Goal: Navigation & Orientation: Find specific page/section

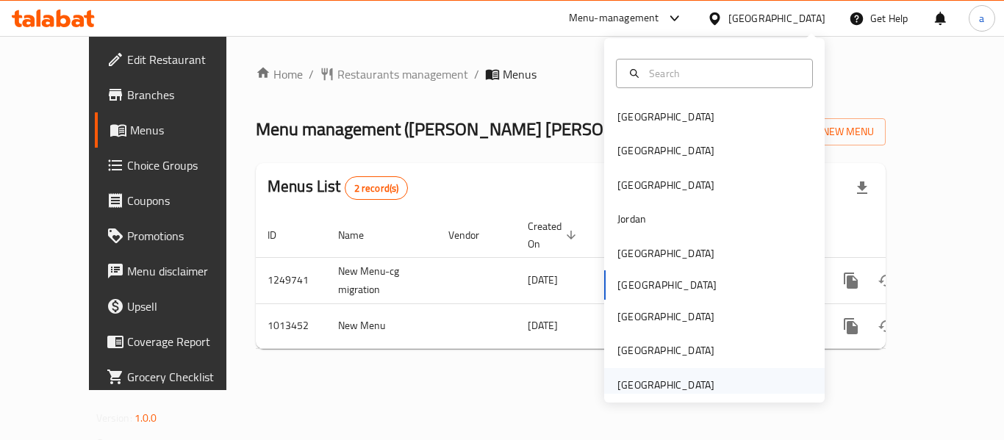
click at [653, 380] on div "[GEOGRAPHIC_DATA]" at bounding box center [665, 385] width 97 height 16
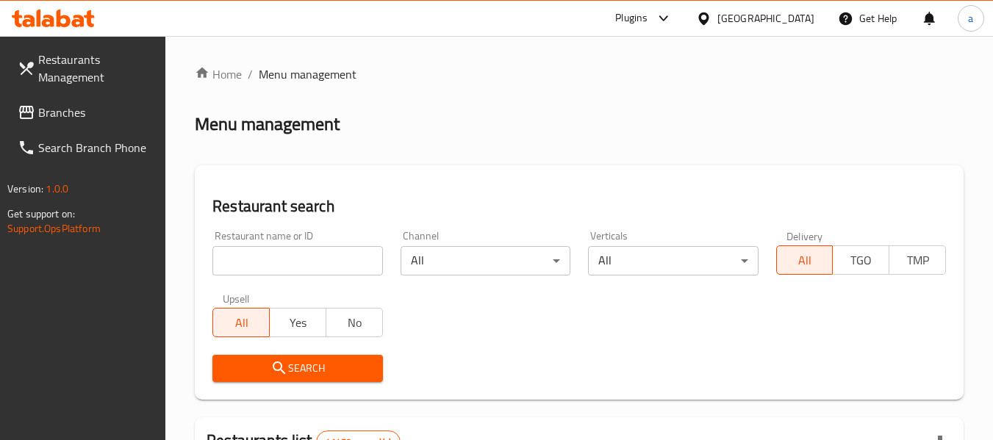
click at [87, 113] on span "Branches" at bounding box center [96, 113] width 116 height 18
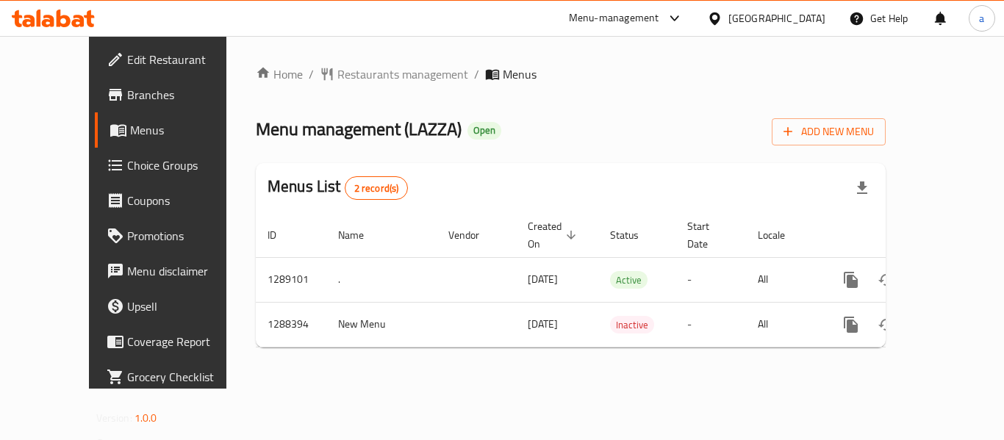
click at [732, 20] on div "[GEOGRAPHIC_DATA]" at bounding box center [776, 18] width 97 height 16
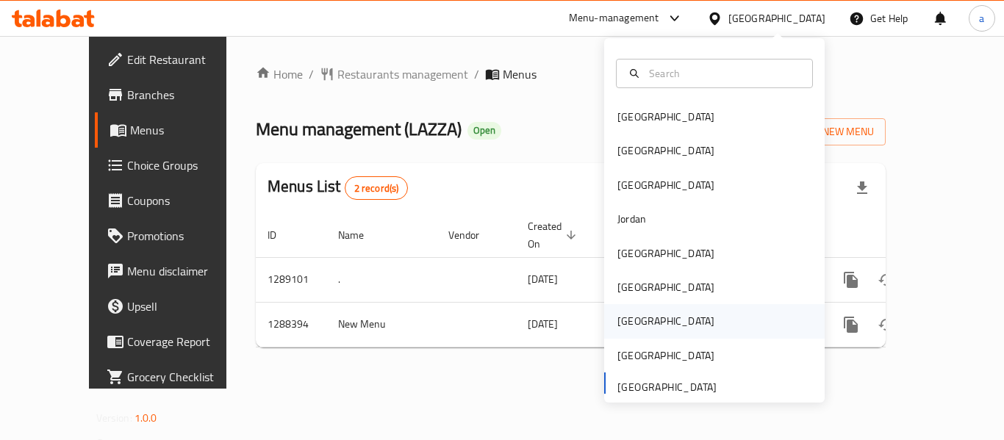
click at [637, 324] on div "Qatar" at bounding box center [666, 321] width 121 height 34
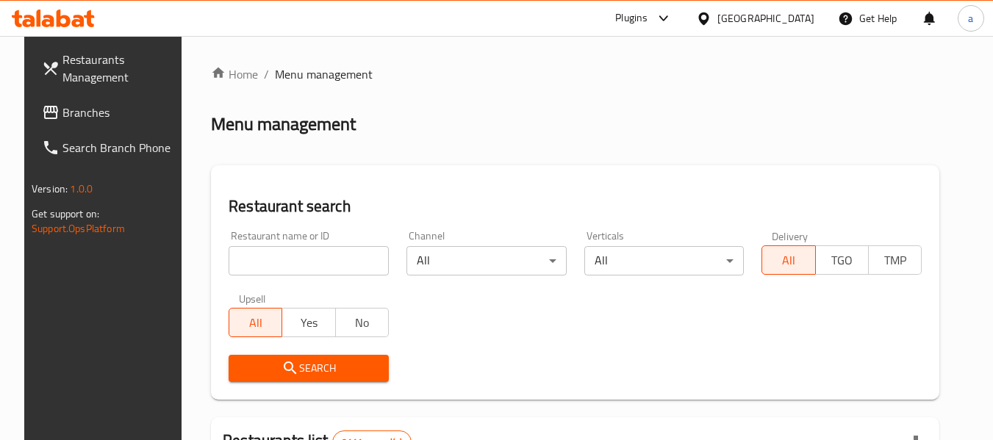
click at [77, 112] on span "Branches" at bounding box center [120, 113] width 116 height 18
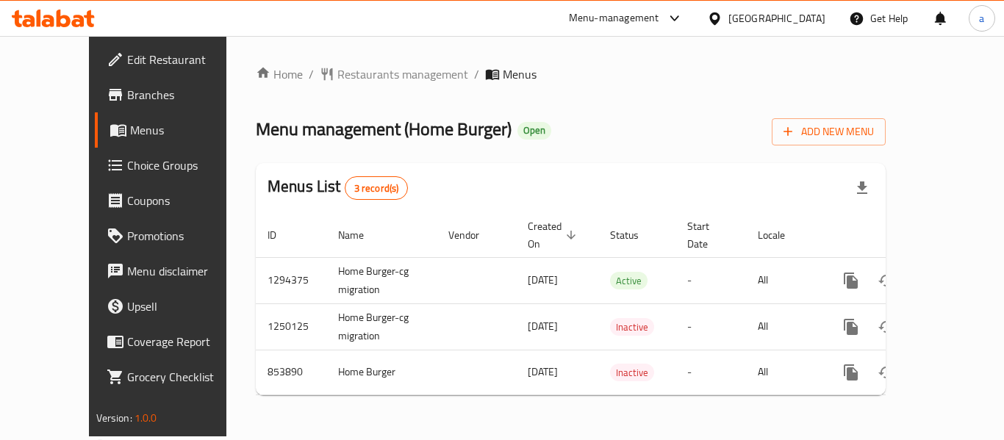
click at [825, 19] on div "Qatar" at bounding box center [776, 18] width 97 height 16
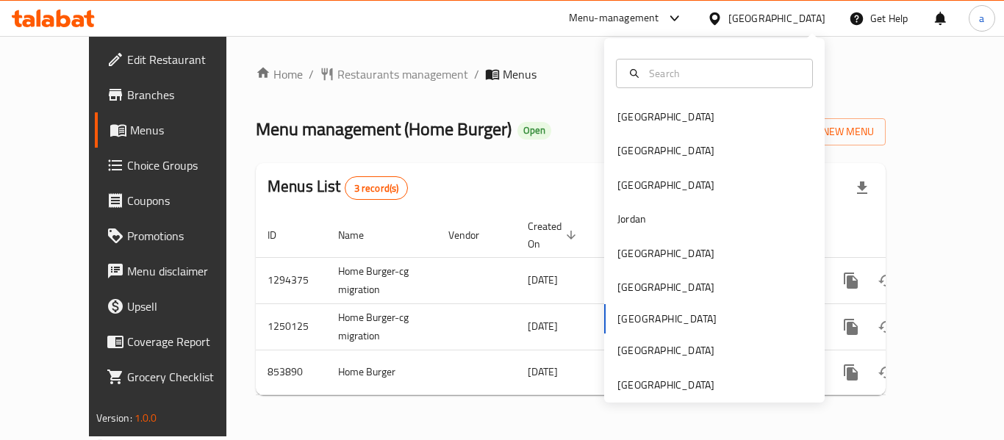
click at [655, 394] on div "Bahrain Egypt Iraq Jordan Kuwait Oman Qatar Saudi Arabia United Arab Emirates" at bounding box center [714, 220] width 221 height 365
click at [662, 382] on div "[GEOGRAPHIC_DATA]" at bounding box center [665, 385] width 97 height 16
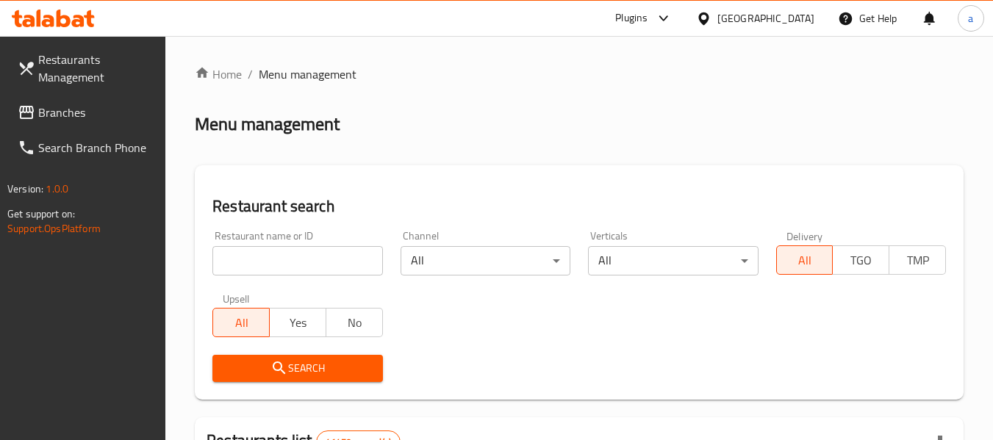
click at [83, 108] on span "Branches" at bounding box center [96, 113] width 116 height 18
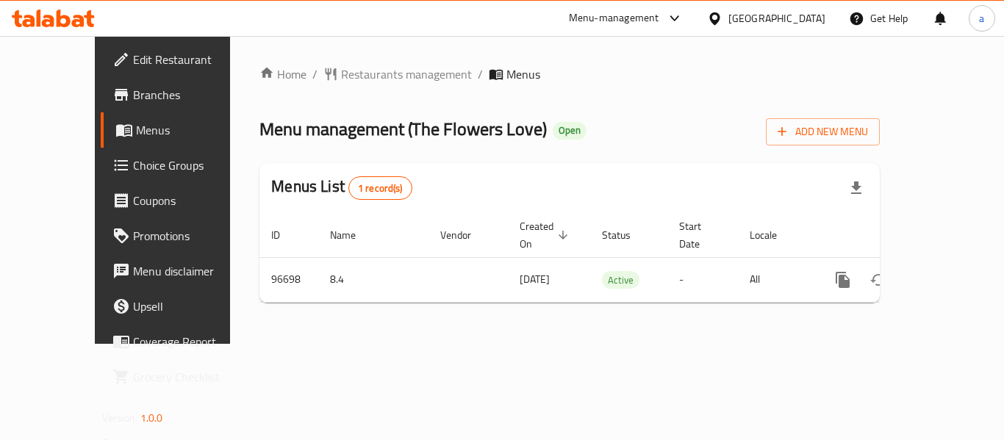
click at [653, 16] on div "Menu-management" at bounding box center [614, 19] width 90 height 18
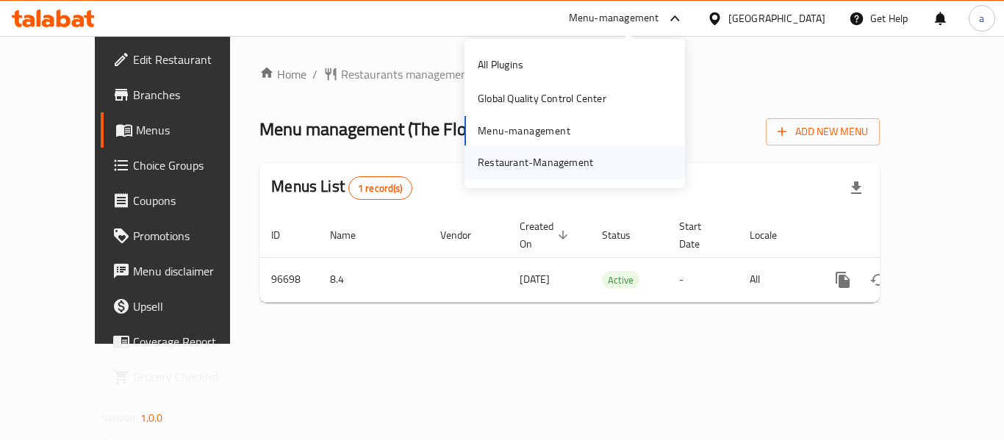
click at [560, 155] on div "Restaurant-Management" at bounding box center [535, 162] width 115 height 16
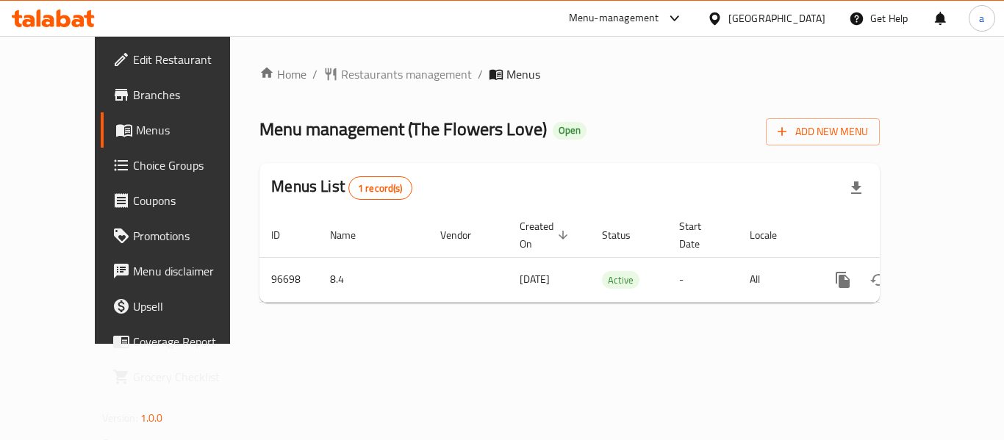
click at [746, 21] on div "[GEOGRAPHIC_DATA]" at bounding box center [776, 18] width 97 height 16
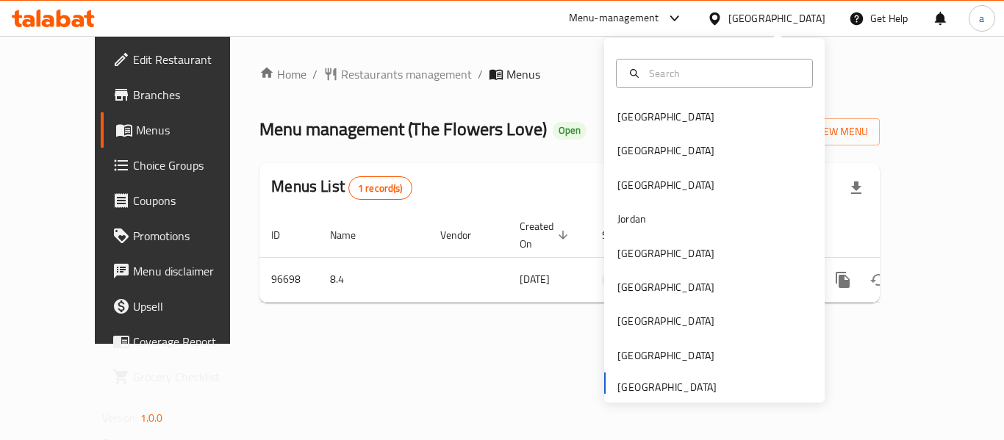
click at [638, 15] on div "Menu-management" at bounding box center [614, 19] width 90 height 18
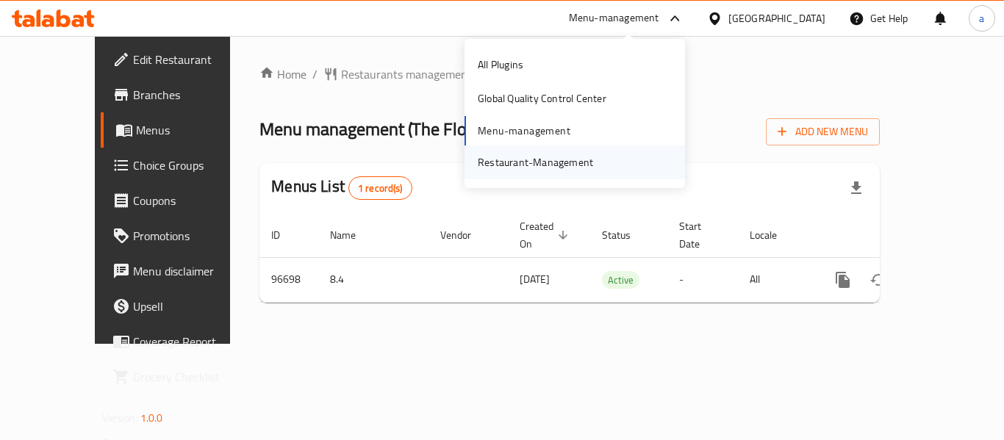
click at [539, 160] on div "Restaurant-Management" at bounding box center [535, 162] width 115 height 16
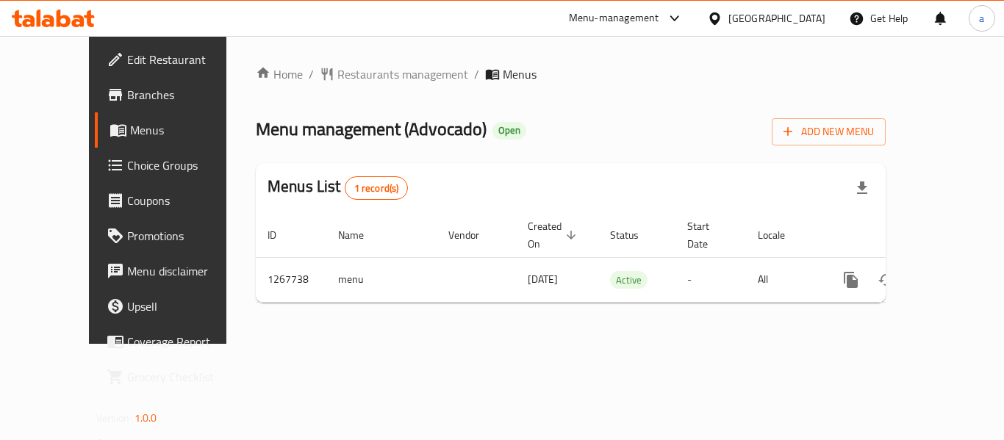
click at [781, 16] on div "[GEOGRAPHIC_DATA]" at bounding box center [776, 18] width 97 height 16
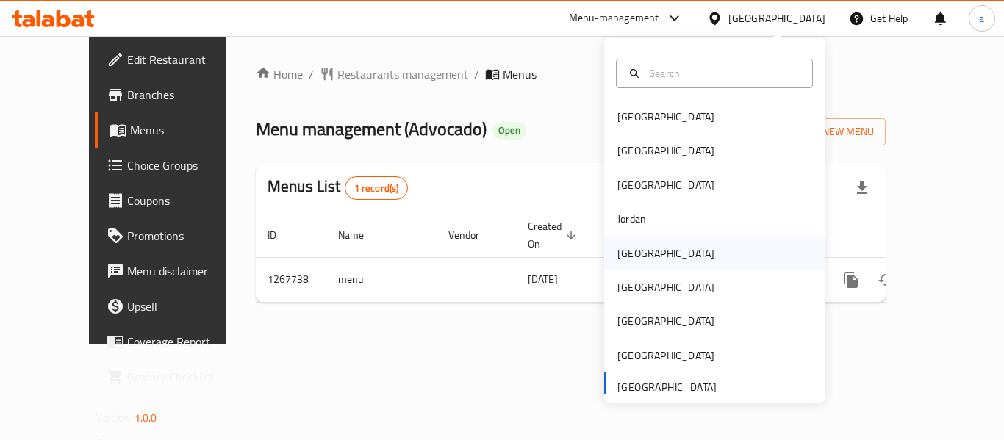
click at [653, 262] on div "[GEOGRAPHIC_DATA]" at bounding box center [714, 254] width 221 height 34
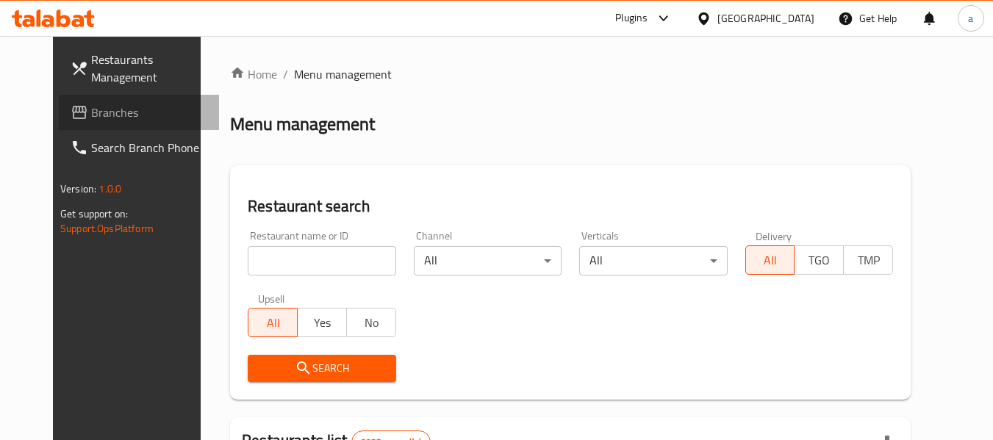
click at [91, 119] on span "Branches" at bounding box center [149, 113] width 116 height 18
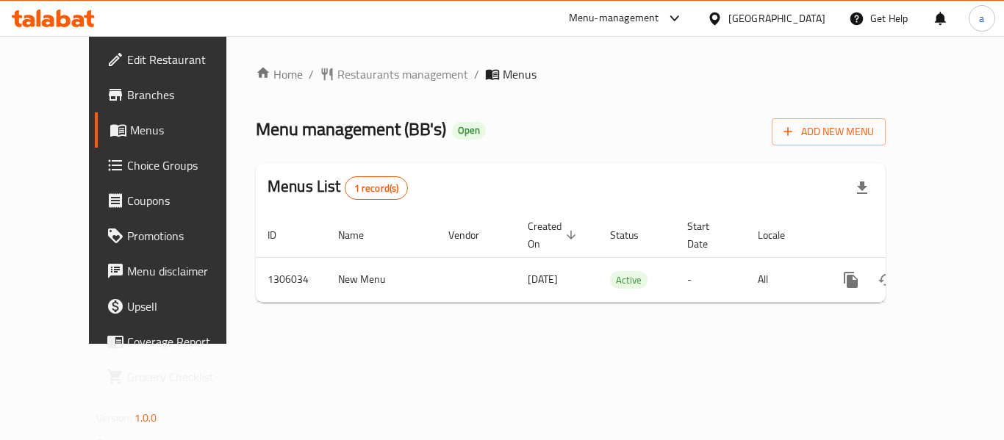
click at [659, 15] on div "Menu-management" at bounding box center [614, 19] width 90 height 18
click at [603, 165] on div "Restaurant-Management" at bounding box center [599, 162] width 115 height 16
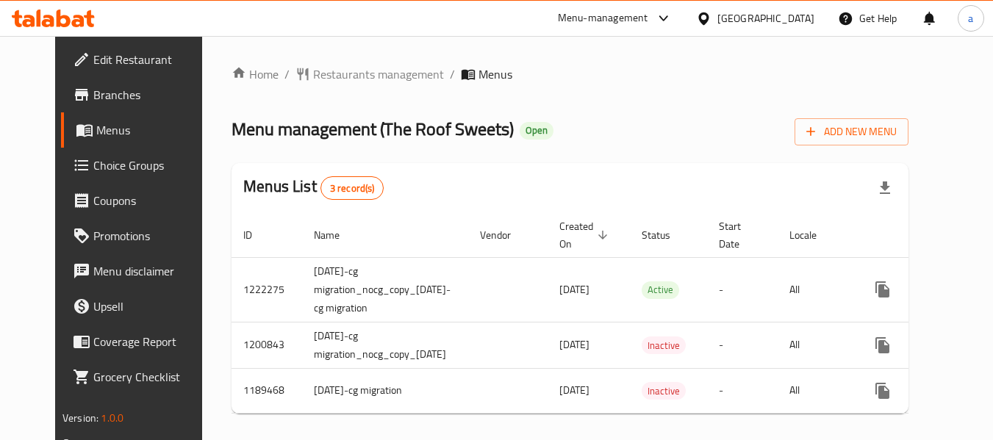
click at [797, 20] on div "[GEOGRAPHIC_DATA]" at bounding box center [765, 18] width 97 height 16
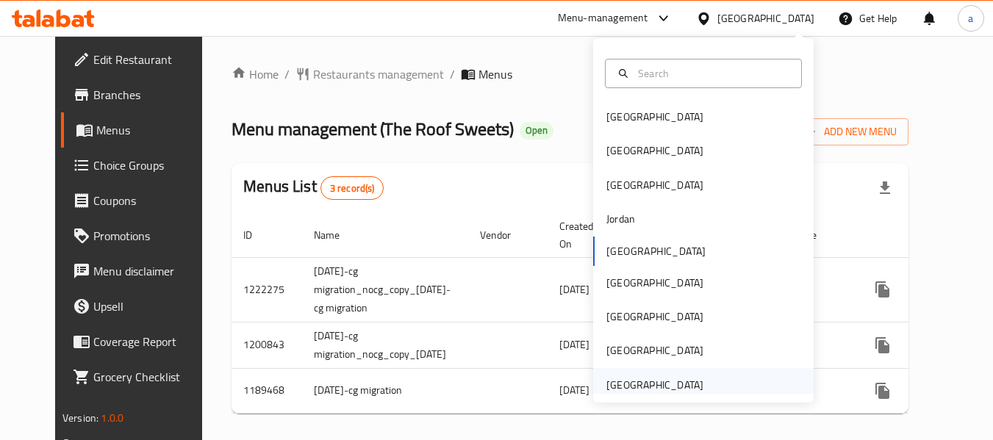
click at [662, 382] on div "[GEOGRAPHIC_DATA]" at bounding box center [654, 385] width 97 height 16
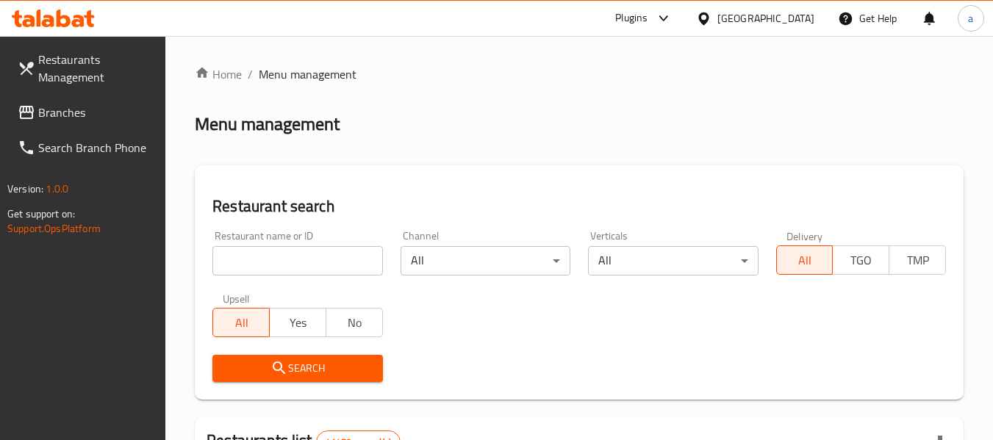
click at [62, 113] on span "Branches" at bounding box center [96, 113] width 116 height 18
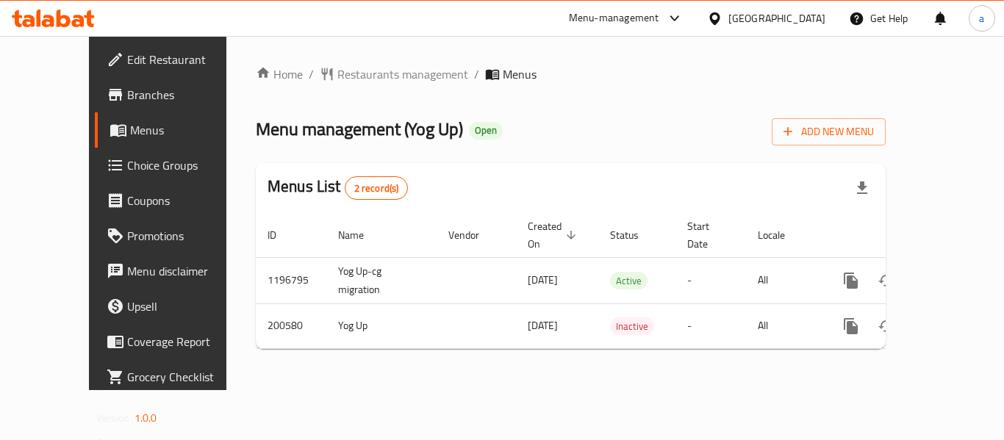
click at [639, 13] on div "Menu-management" at bounding box center [614, 19] width 90 height 18
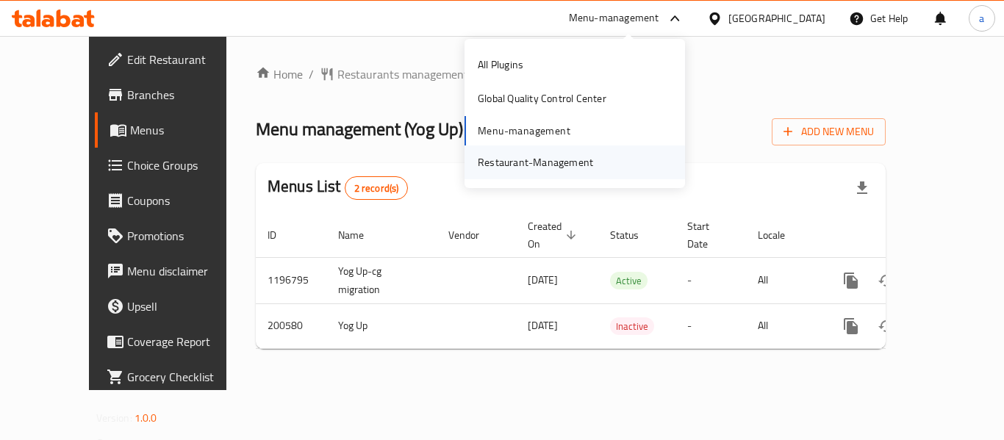
click at [549, 165] on div "Restaurant-Management" at bounding box center [535, 162] width 115 height 16
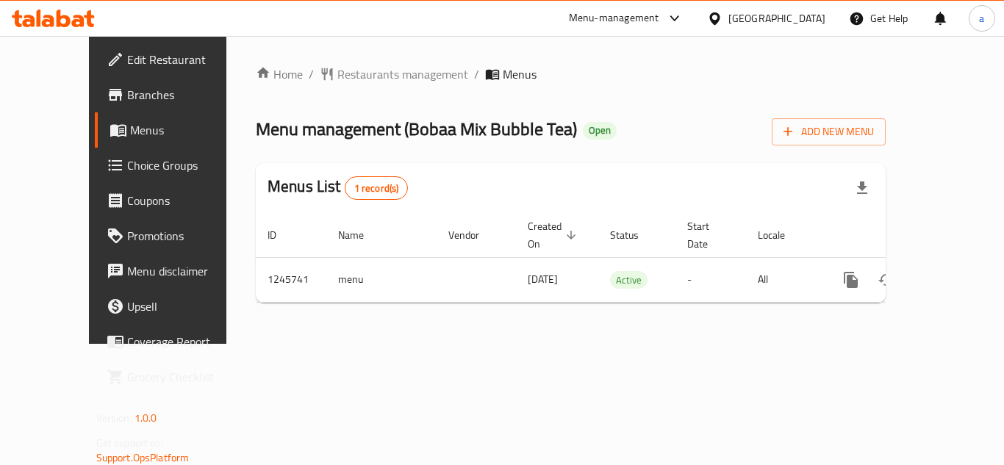
click at [642, 20] on div "Menu-management" at bounding box center [614, 19] width 90 height 18
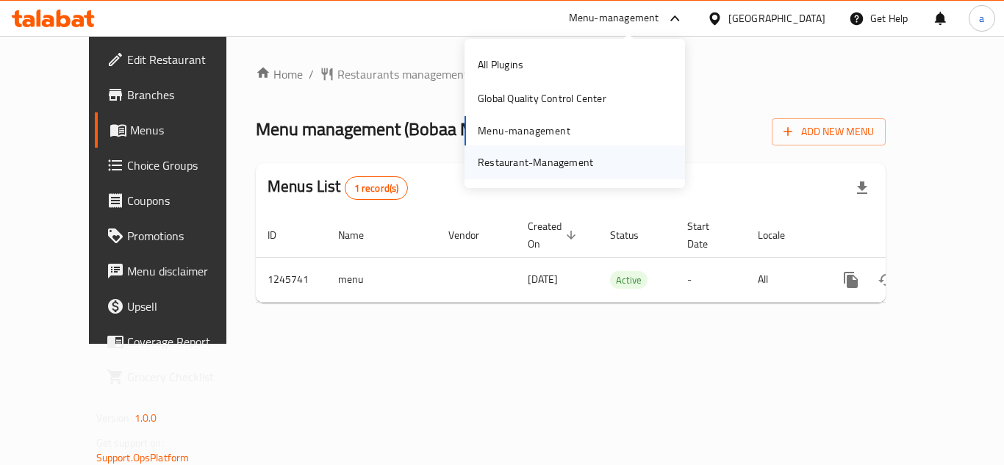
click at [549, 161] on div "Restaurant-Management" at bounding box center [535, 162] width 115 height 16
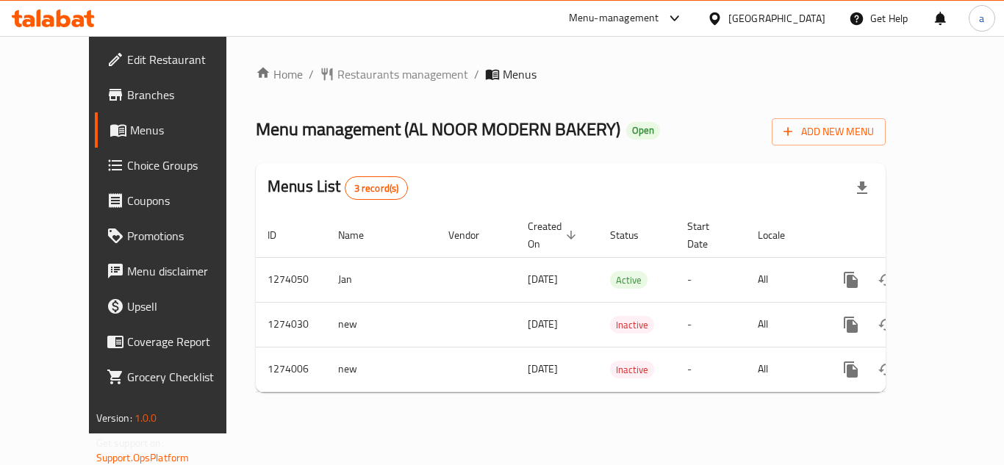
click at [760, 23] on div "[GEOGRAPHIC_DATA]" at bounding box center [776, 18] width 97 height 16
click at [662, 18] on div at bounding box center [671, 19] width 24 height 18
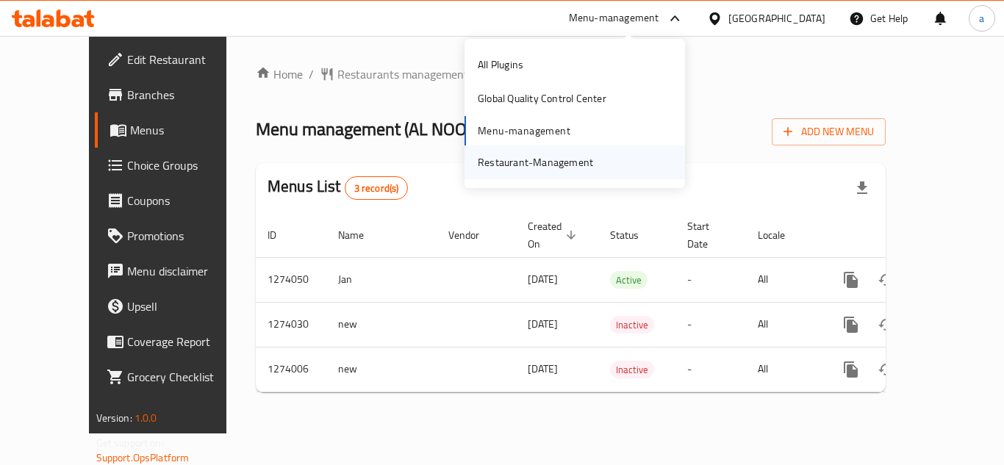
click at [590, 162] on div "Restaurant-Management" at bounding box center [535, 162] width 115 height 16
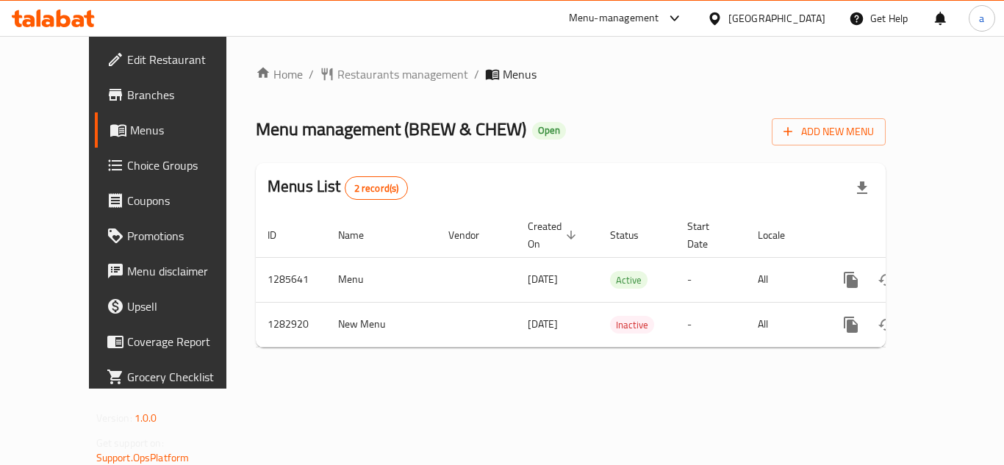
click at [770, 21] on div "[GEOGRAPHIC_DATA]" at bounding box center [776, 18] width 97 height 16
click at [634, 21] on div "Menu-management" at bounding box center [614, 19] width 90 height 18
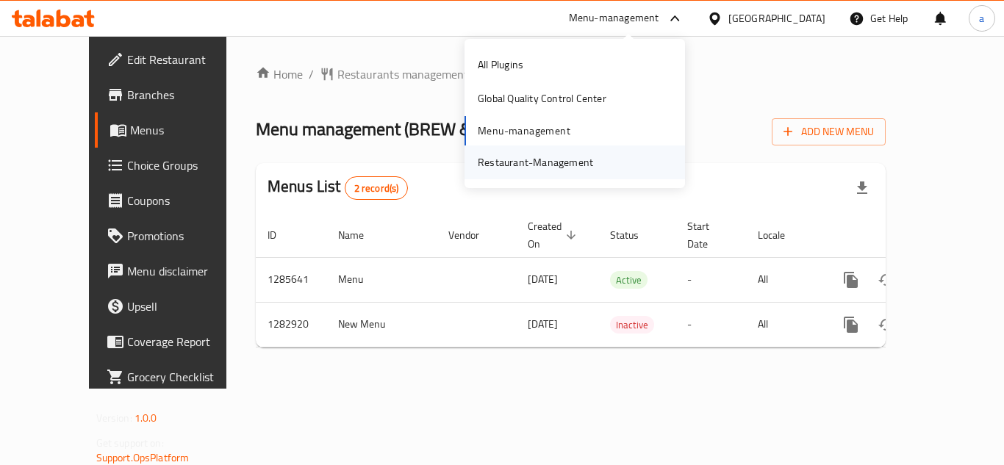
click at [541, 160] on div "Restaurant-Management" at bounding box center [535, 162] width 115 height 16
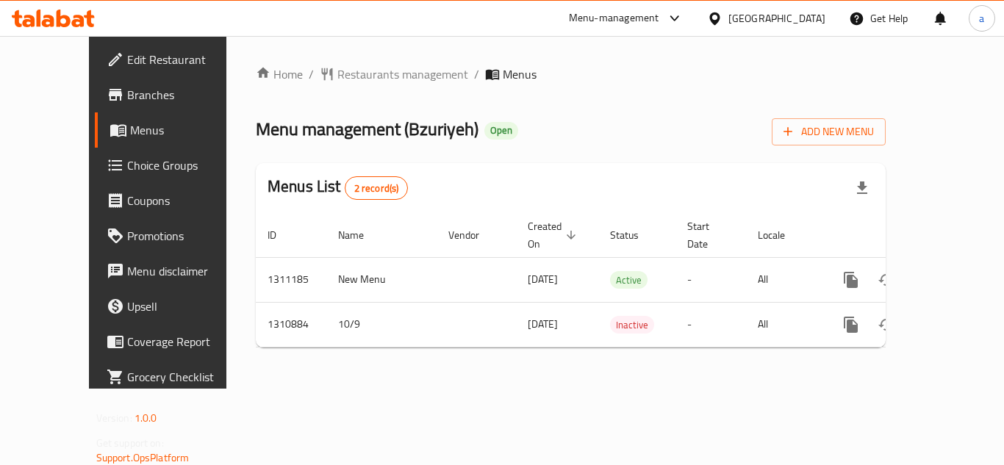
click at [753, 16] on div "[GEOGRAPHIC_DATA]" at bounding box center [776, 18] width 97 height 16
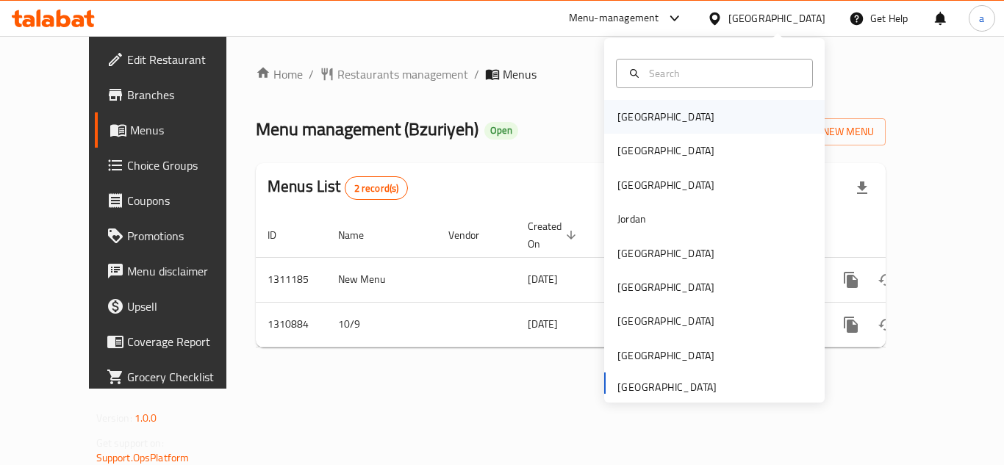
click at [635, 107] on div "[GEOGRAPHIC_DATA]" at bounding box center [666, 117] width 121 height 34
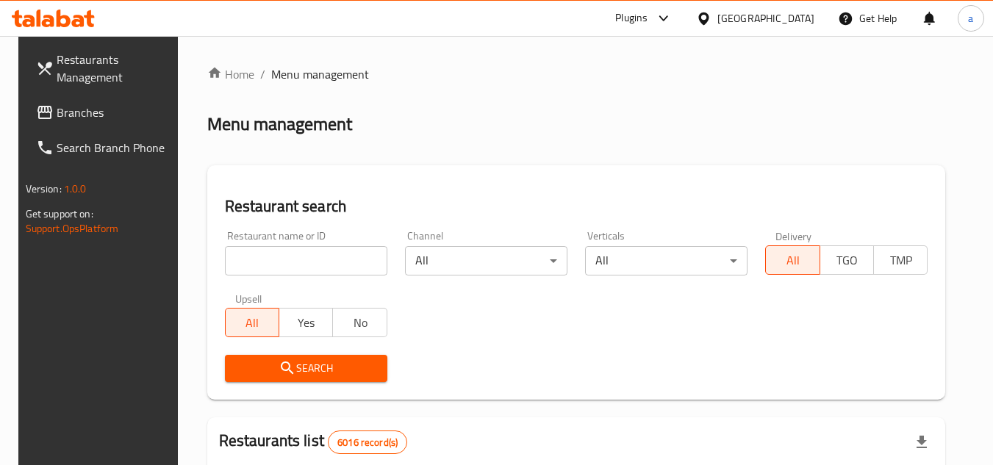
click at [72, 119] on span "Branches" at bounding box center [115, 113] width 116 height 18
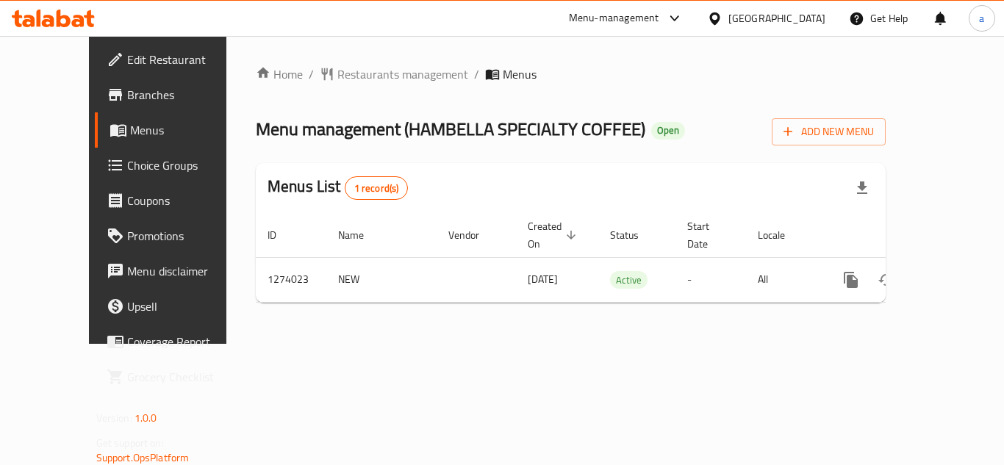
click at [791, 19] on div "[GEOGRAPHIC_DATA]" at bounding box center [776, 18] width 97 height 16
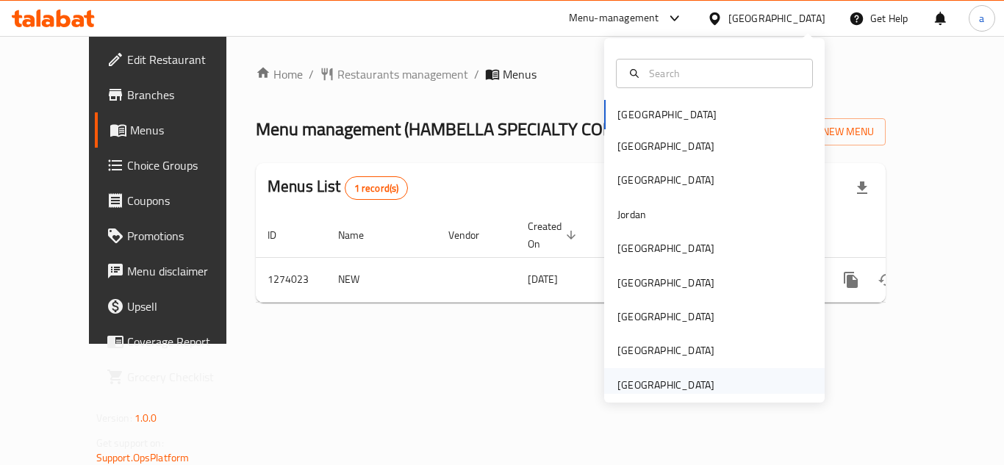
click at [656, 392] on div "[GEOGRAPHIC_DATA]" at bounding box center [665, 385] width 97 height 16
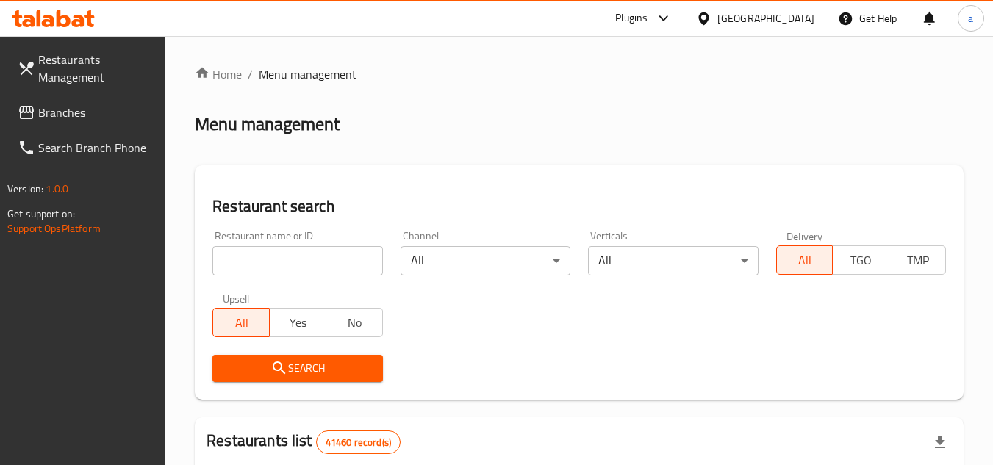
click at [75, 109] on span "Branches" at bounding box center [96, 113] width 116 height 18
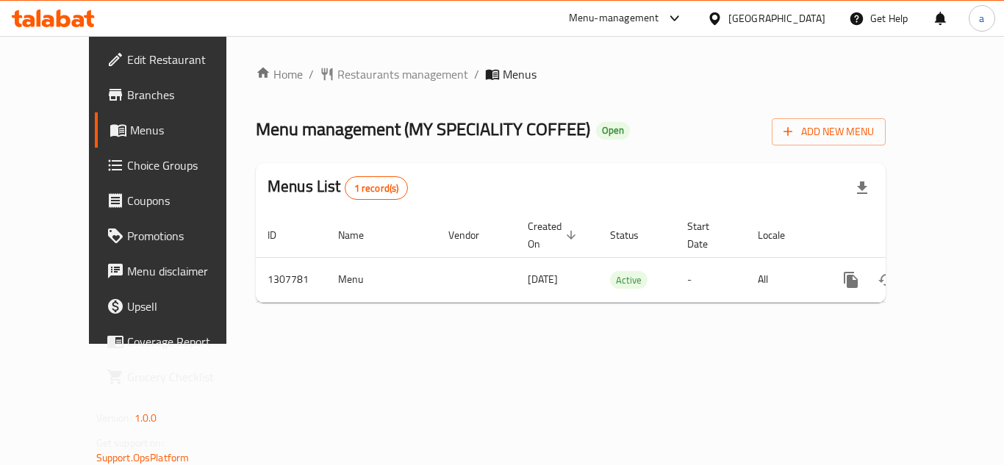
click at [645, 15] on div "Menu-management" at bounding box center [614, 19] width 90 height 18
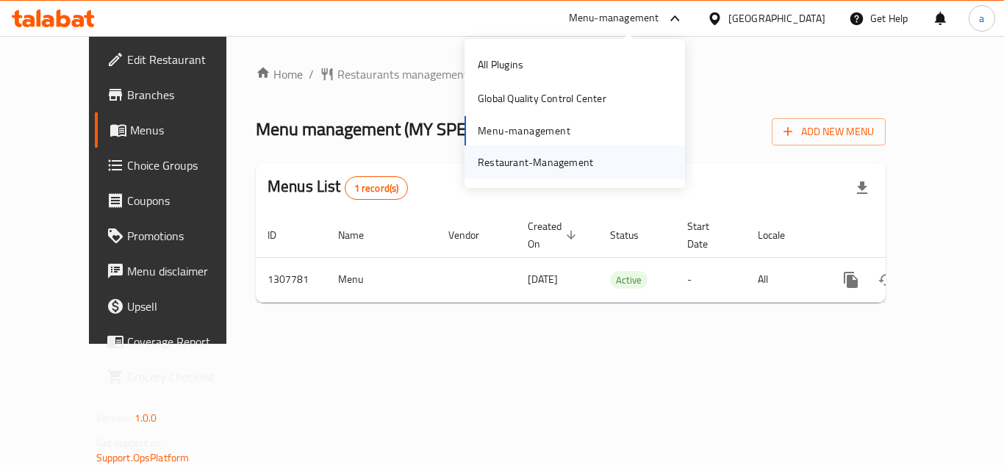
click at [575, 167] on div "Restaurant-Management" at bounding box center [535, 162] width 115 height 16
